Goal: Information Seeking & Learning: Check status

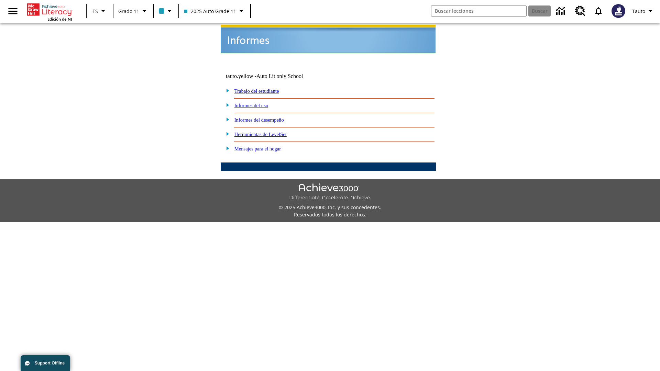
click at [257, 103] on link "Informes del uso" at bounding box center [251, 106] width 34 height 6
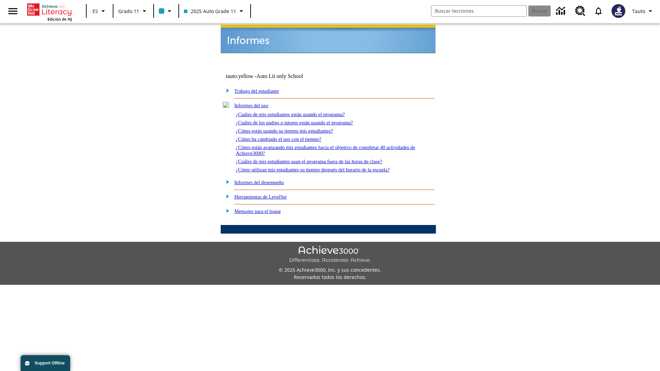
click at [300, 112] on link "¿Cuáles de mis estudiantes están usando el programa?" at bounding box center [290, 115] width 109 height 6
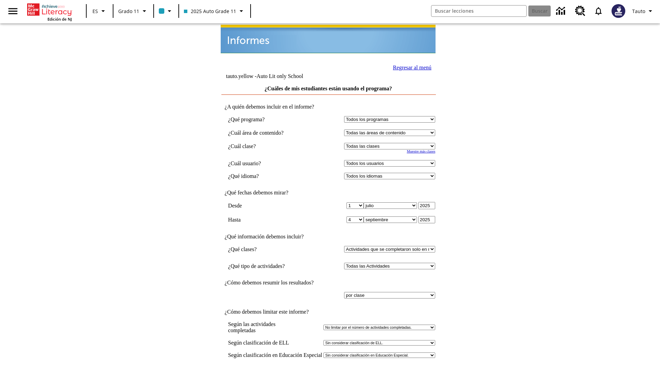
click at [391, 143] on select "Seleccionar una clase: Todas las clases 2025 Auto Grade 11 205 Auto Grade 11 Sa…" at bounding box center [389, 146] width 91 height 7
select select "11133141"
click at [391, 160] on select "Todos los usuarios Puma, Sautoen Puma, Sautoes Puma, Sautoss Twoclasses, Sautoe…" at bounding box center [389, 163] width 91 height 7
select select "21437114"
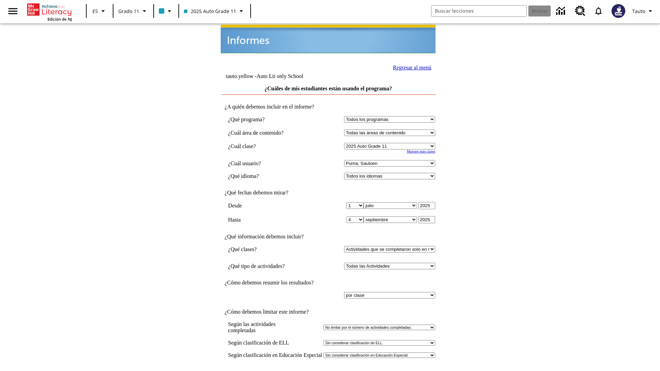
click at [410, 67] on link "Regresar al menú" at bounding box center [412, 68] width 39 height 6
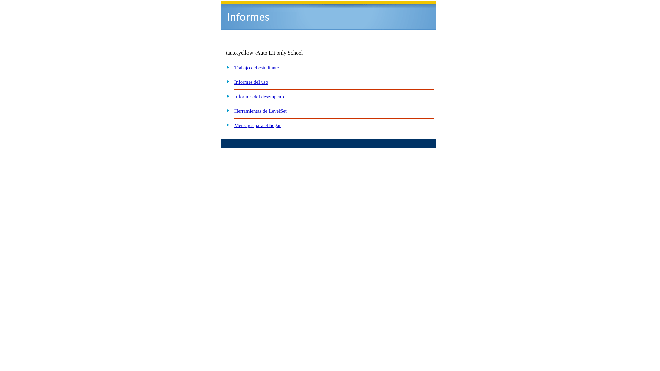
click at [0, 0] on link "¿Cuáles de los padres o tutores están usando el programa?" at bounding box center [0, 0] width 0 height 0
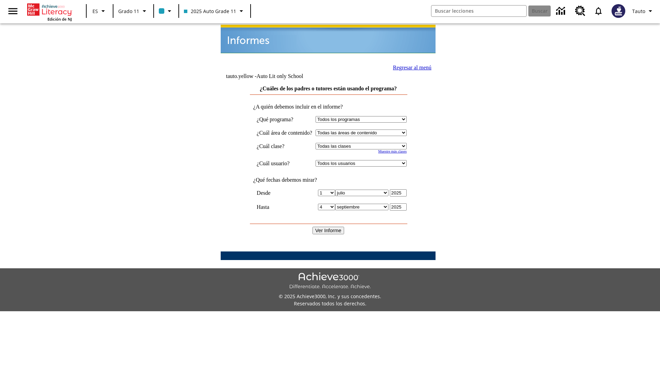
click at [368, 143] on select "Seleccionar una clase: Todas las clases 2025 Auto Grade 11 205 Auto Grade 11 Sa…" at bounding box center [361, 146] width 91 height 7
select select "11133141"
select select "21437114"
click at [329, 227] on input "Ver Informe" at bounding box center [328, 231] width 32 height 8
click at [409, 67] on link "Regresar al menú" at bounding box center [412, 68] width 39 height 6
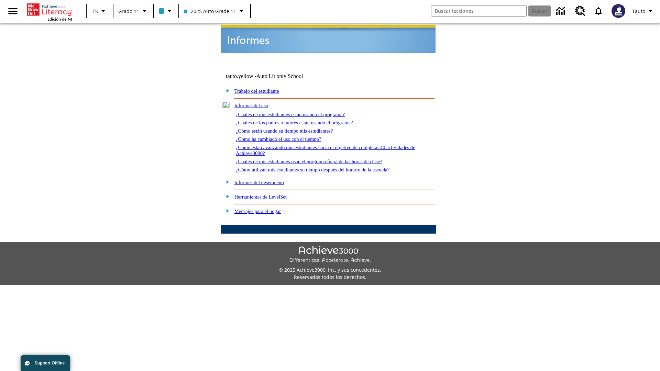
click at [293, 128] on link "¿Cómo están usando su tiempo mis estudiantes?" at bounding box center [284, 131] width 97 height 6
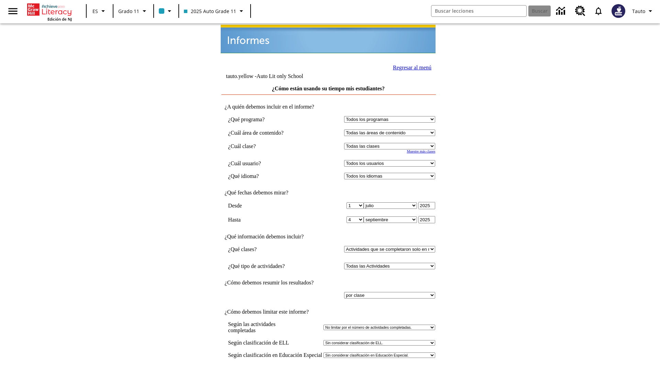
click at [391, 143] on select "Seleccionar una clase: Todas las clases 2025 Auto Grade 11 205 Auto Grade 11 Sa…" at bounding box center [389, 146] width 91 height 7
select select "11133141"
select select "21437114"
click at [410, 67] on link "Regresar al menú" at bounding box center [412, 68] width 39 height 6
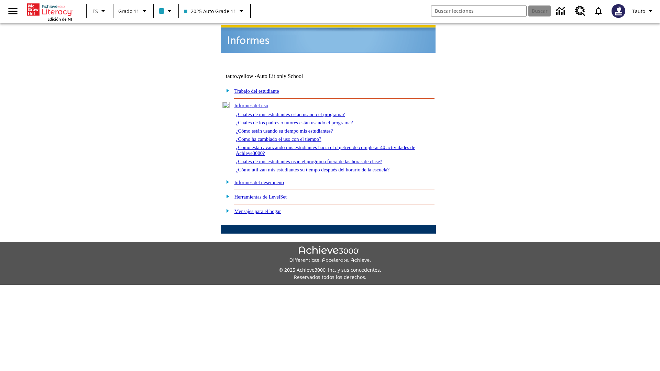
click at [285, 136] on link "¿Cómo ha cambiado el uso con el tiempo?" at bounding box center [279, 139] width 86 height 6
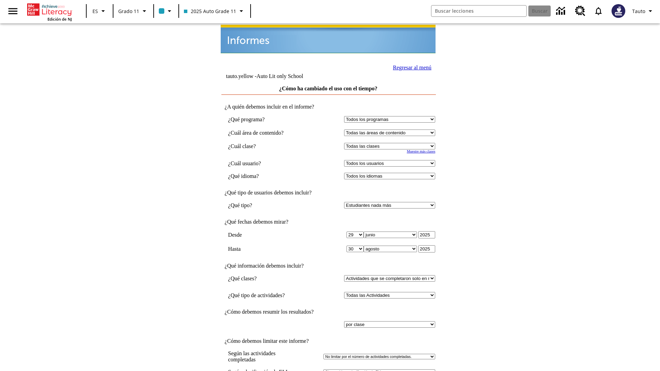
click at [391, 143] on select "Seleccionar una clase: Todas las clases 2025 Auto Grade 11 205 Auto Grade 11 Sa…" at bounding box center [389, 146] width 91 height 7
select select "11133141"
select select "21437114"
click at [410, 67] on link "Regresar al menú" at bounding box center [412, 68] width 39 height 6
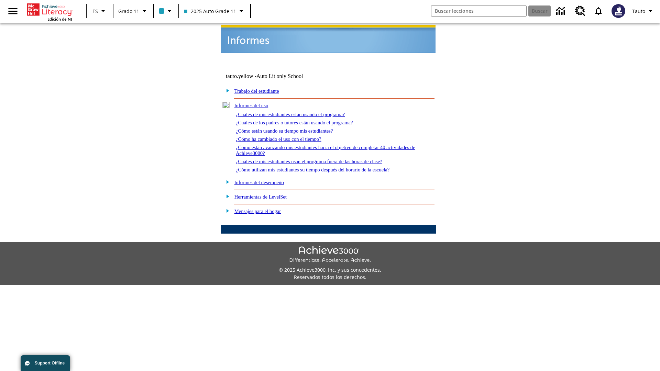
click at [322, 145] on link "¿Cómo están avanzando mis estudiantes hacia el objetivo de completar 40 activid…" at bounding box center [325, 150] width 179 height 11
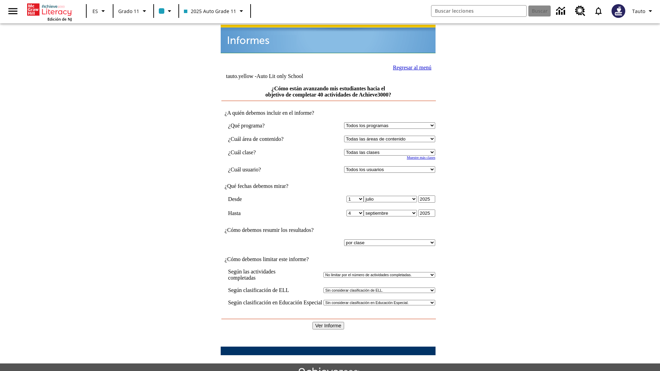
click at [391, 149] on select "Seleccionar una clase: Todas las clases 2025 Auto Grade 11 205 Auto Grade 11 Sa…" at bounding box center [389, 152] width 91 height 7
select select "11133141"
select select "21437114"
click at [329, 322] on input "Ver Informe" at bounding box center [328, 326] width 32 height 8
click at [410, 67] on link "Regresar al menú" at bounding box center [412, 68] width 39 height 6
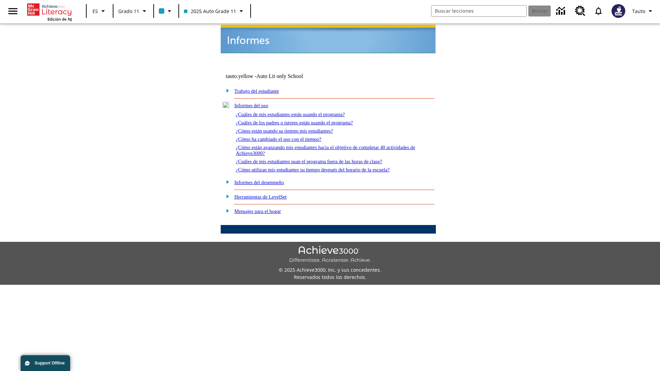
click at [321, 159] on link "¿Cuáles de mis estudiantes usan el programa fuera de las horas de clase?" at bounding box center [309, 162] width 146 height 6
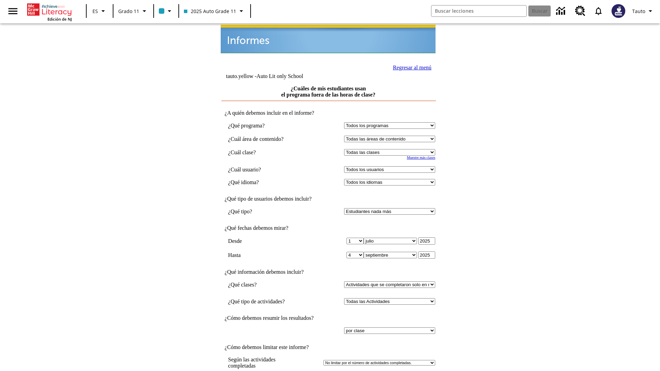
click at [391, 149] on select "Seleccionar una clase: Todas las clases 2025 Auto Grade 11 205 Auto Grade 11 Sa…" at bounding box center [389, 152] width 91 height 7
select select "11133141"
click at [391, 166] on select "Todos los usuarios Puma, Sautoen Puma, Sautoes Puma, Sautoss Twoclasses, Sautoe…" at bounding box center [389, 169] width 91 height 7
select select "21437114"
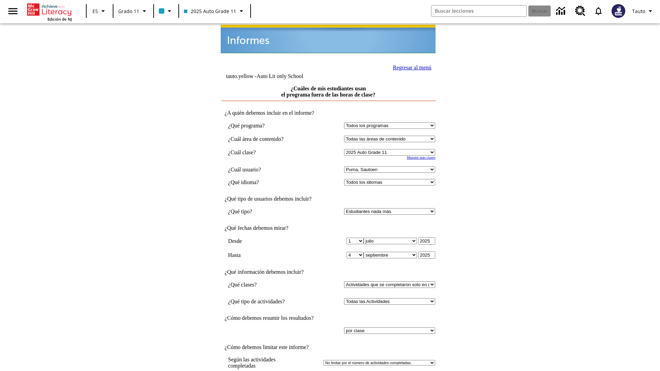
scroll to position [5, 0]
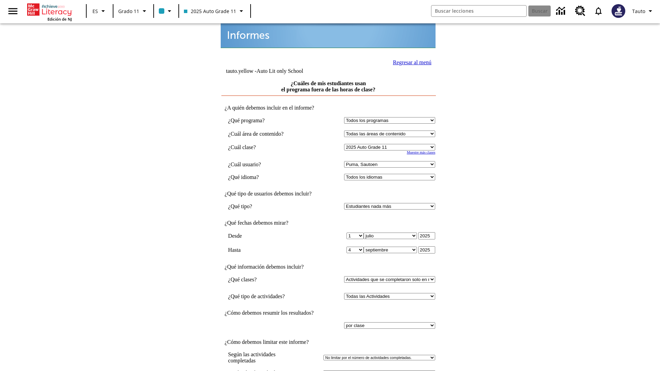
click at [410, 62] on link "Regresar al menú" at bounding box center [412, 62] width 39 height 6
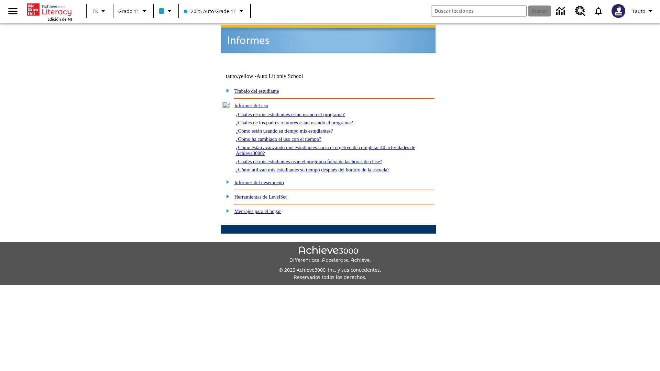
click at [325, 167] on link "¿Cómo utilizan mis estudiantes su tiempo después del horario de la escuela?" at bounding box center [313, 170] width 154 height 6
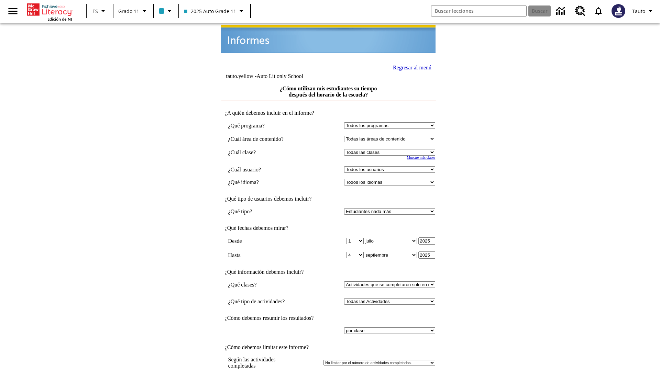
select select "11133141"
click at [391, 166] on select "Todos los usuarios Puma, Sautoen Puma, Sautoes Puma, Sautoss Twoclasses, Sautoe…" at bounding box center [389, 169] width 91 height 7
select select "21437114"
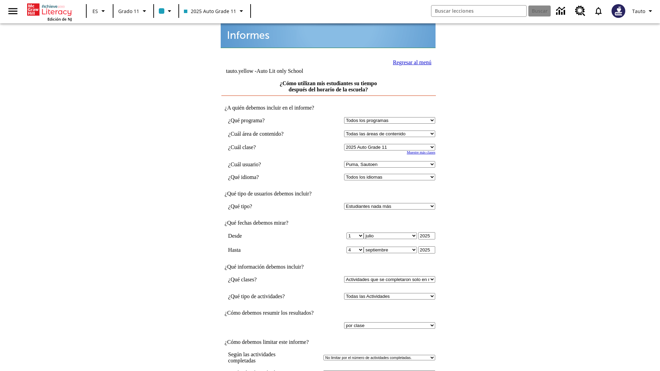
click at [410, 62] on link "Regresar al menú" at bounding box center [412, 62] width 39 height 6
